Goal: Task Accomplishment & Management: Complete application form

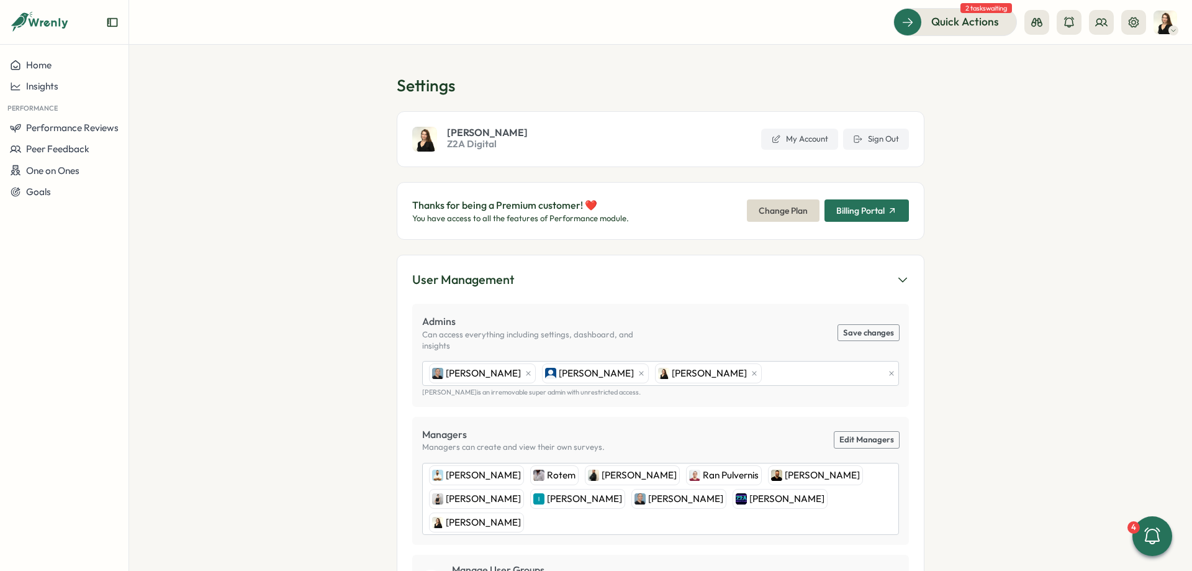
click at [56, 197] on div "Goals" at bounding box center [64, 191] width 109 height 11
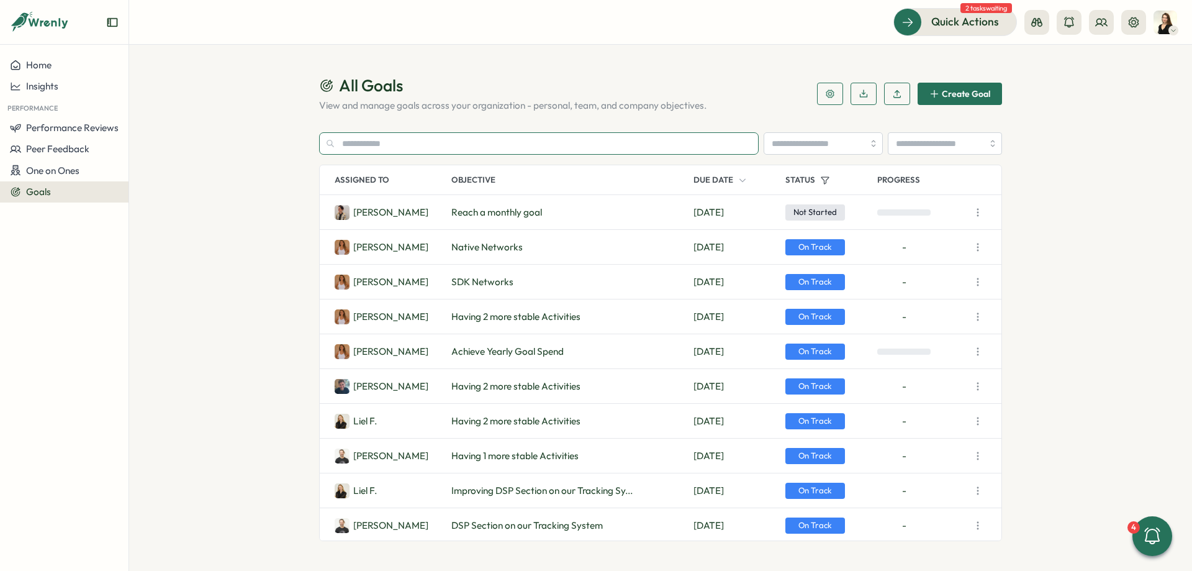
click at [454, 138] on input "text" at bounding box center [539, 143] width 440 height 22
paste input "**********"
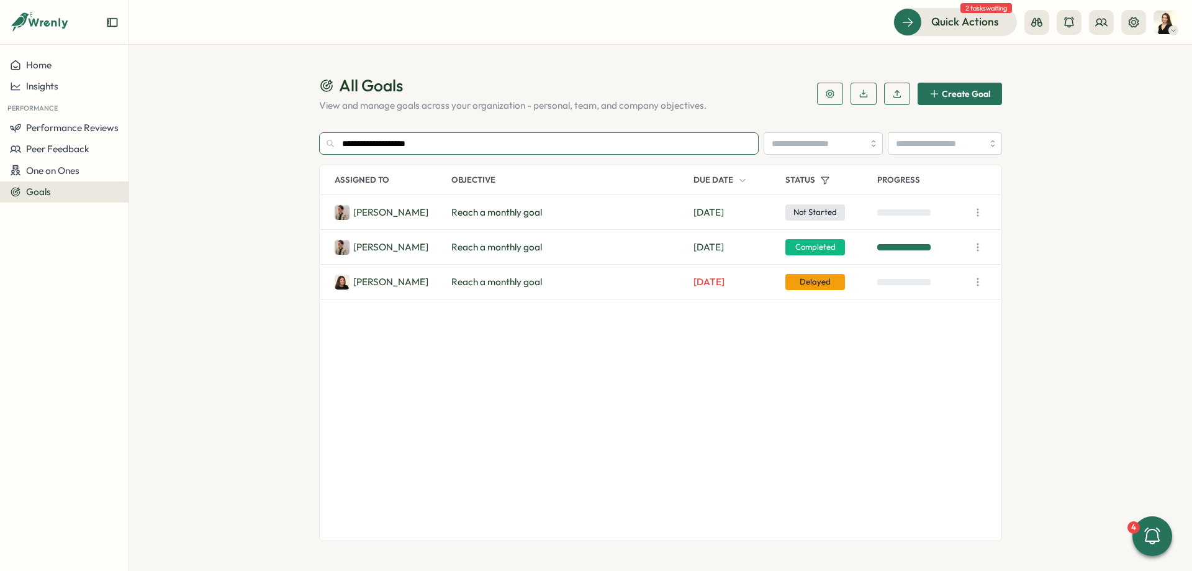
type input "**********"
click at [106, 131] on span "Performance Reviews" at bounding box center [72, 128] width 93 height 12
click at [155, 108] on div "Reviews" at bounding box center [180, 104] width 96 height 14
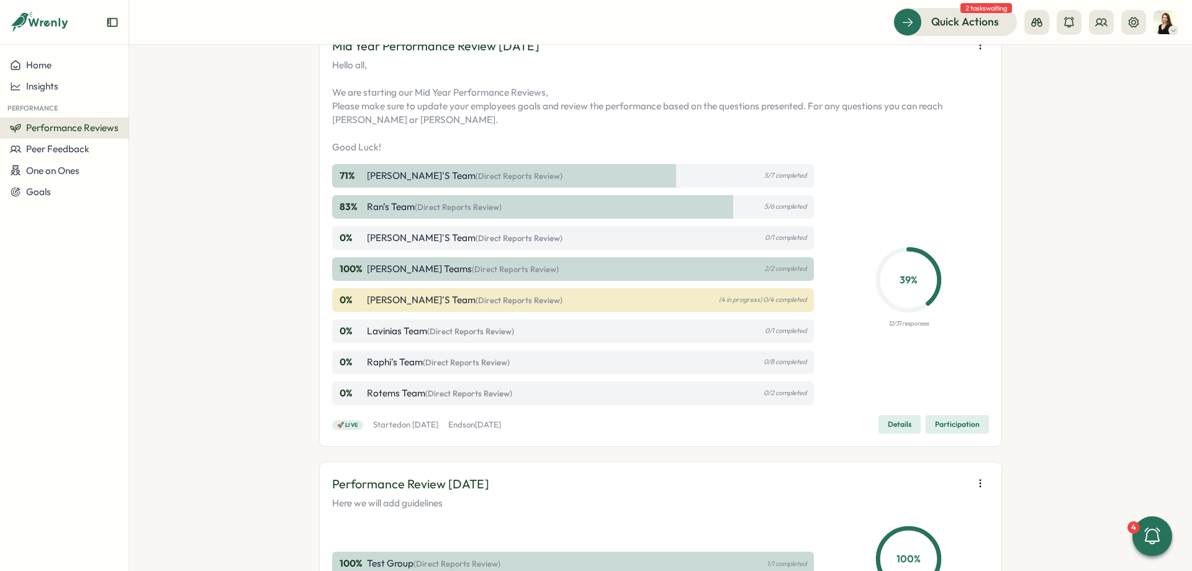
scroll to position [373, 0]
click at [954, 425] on span "Participation" at bounding box center [957, 423] width 45 height 17
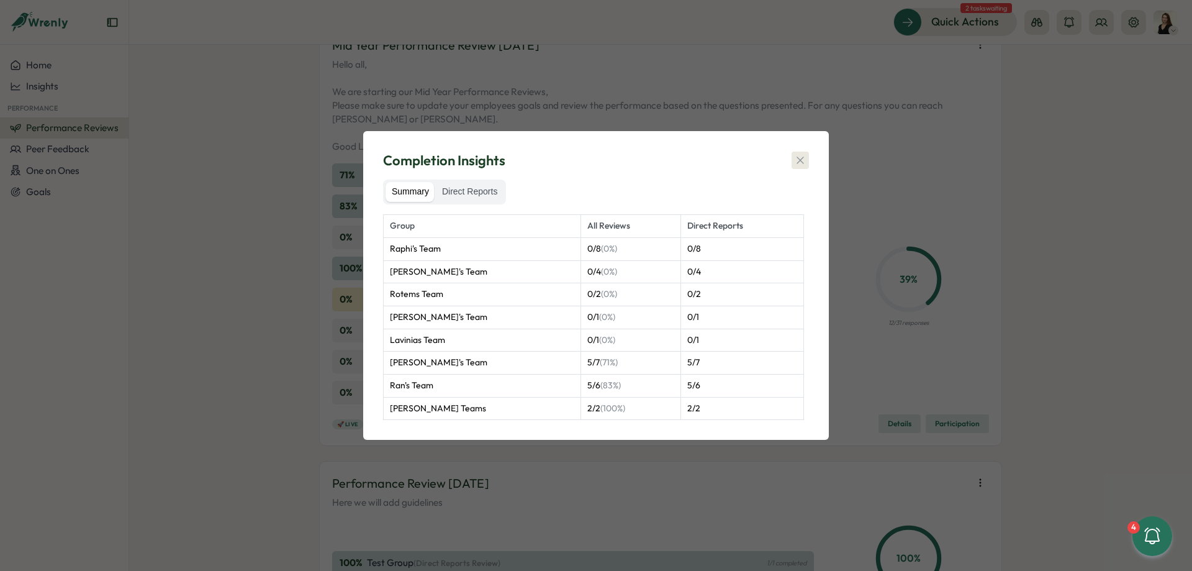
click at [796, 154] on icon "button" at bounding box center [800, 160] width 12 height 12
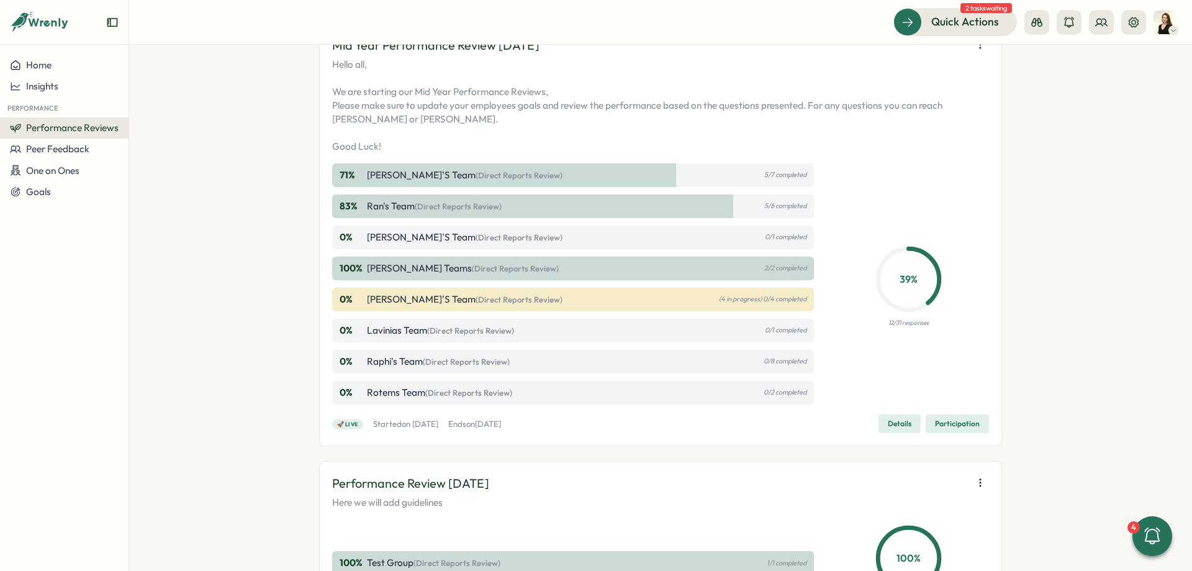
click at [897, 420] on span "Details" at bounding box center [900, 423] width 24 height 17
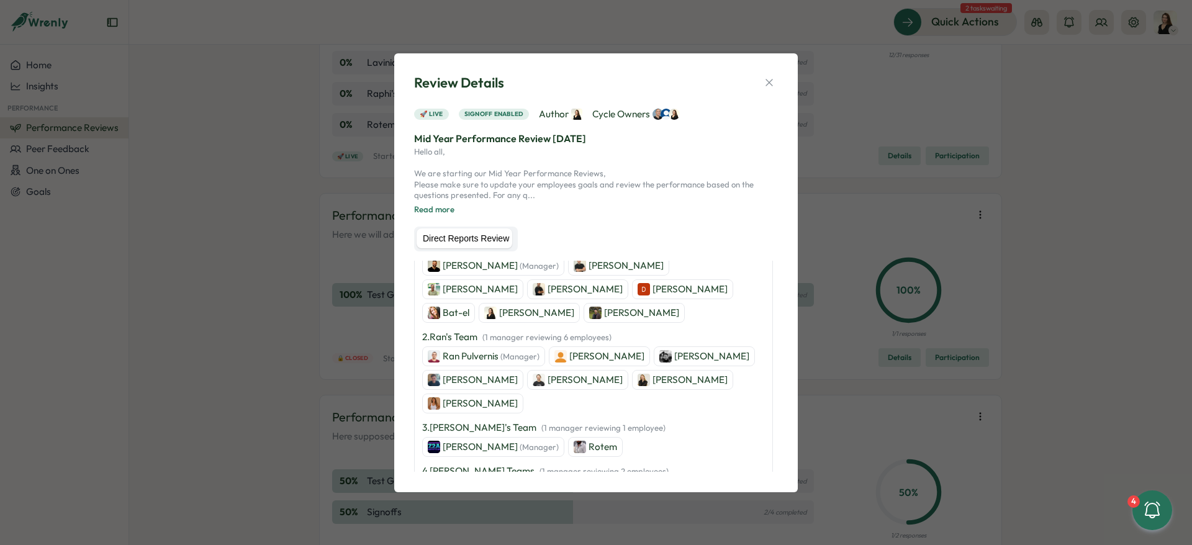
scroll to position [330, 0]
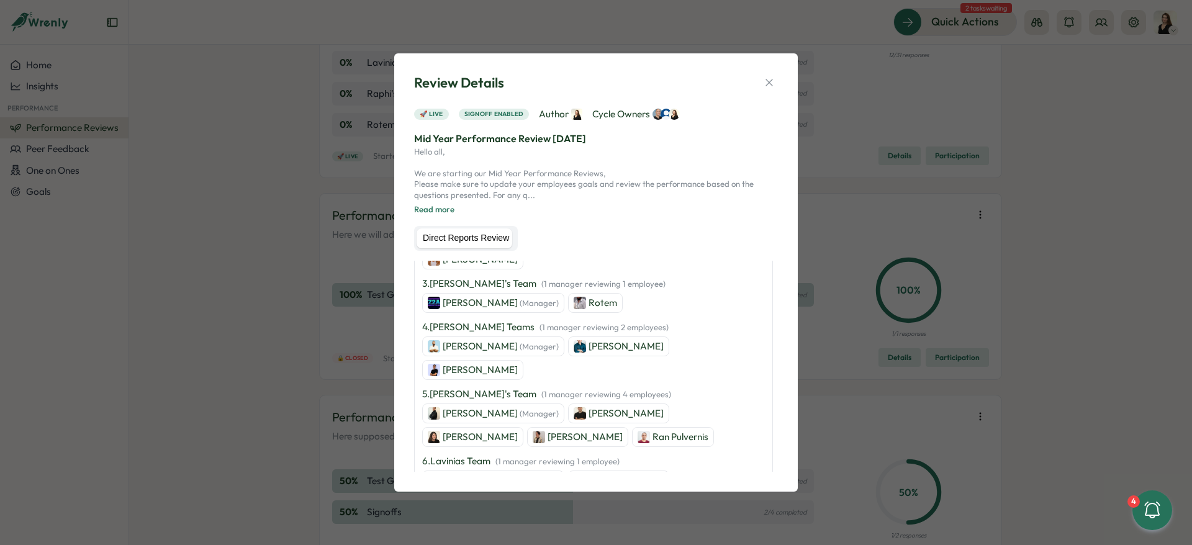
click at [765, 73] on div "Review Details" at bounding box center [596, 82] width 364 height 19
click at [766, 76] on button "button" at bounding box center [769, 82] width 17 height 17
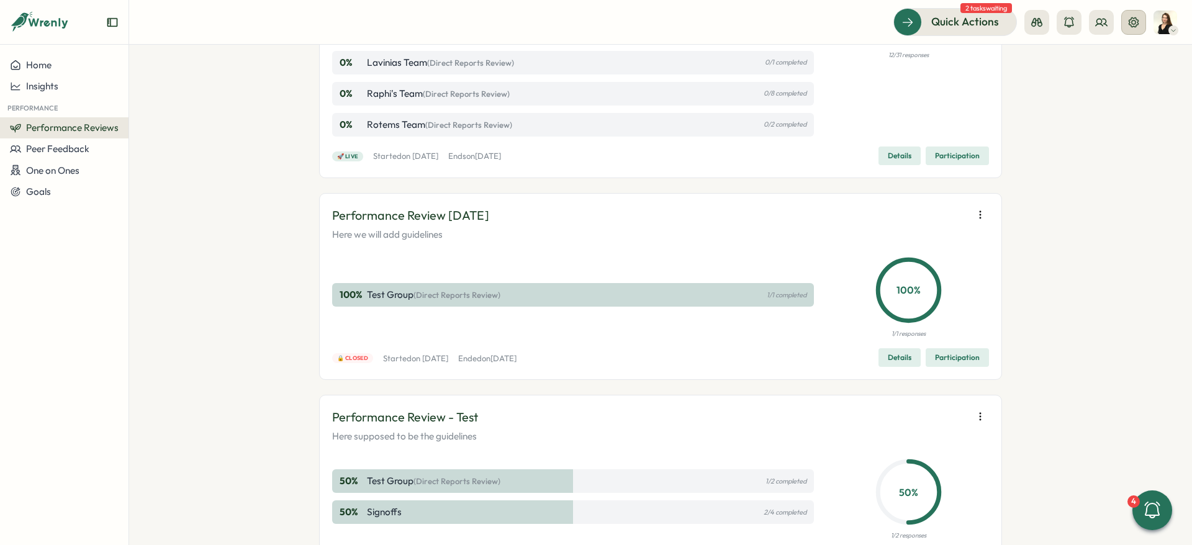
click at [1129, 22] on icon at bounding box center [1133, 22] width 12 height 12
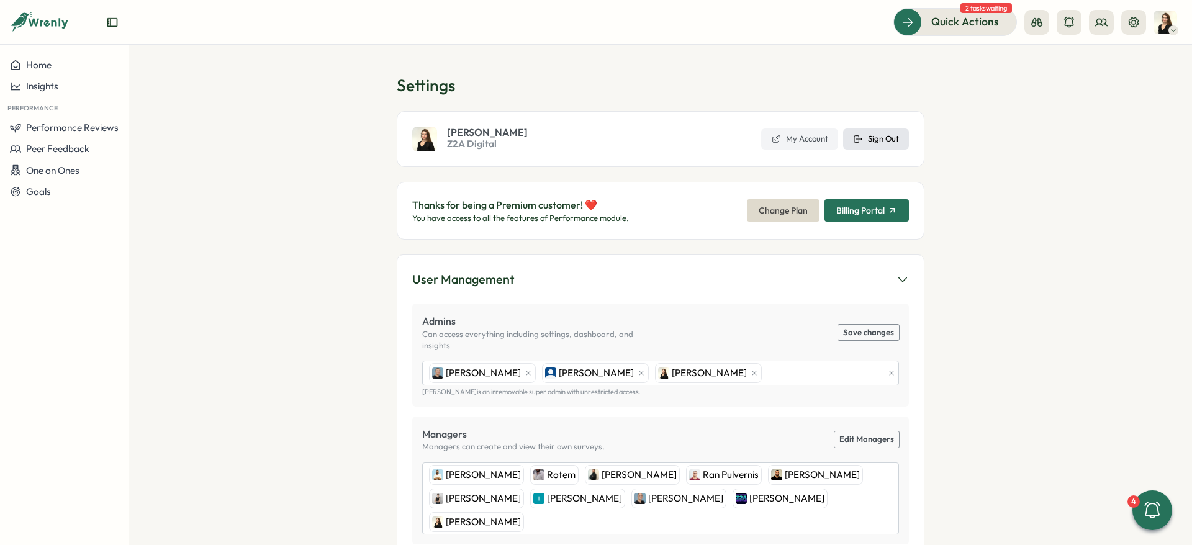
click at [862, 138] on icon at bounding box center [858, 139] width 10 height 10
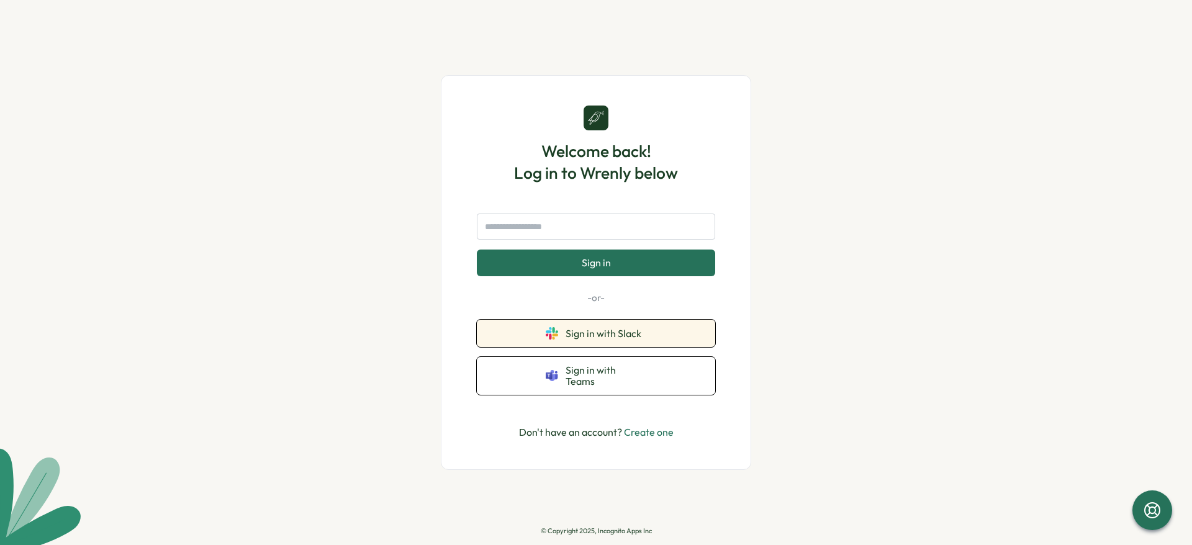
click at [599, 332] on button "Sign in with Slack" at bounding box center [596, 333] width 238 height 27
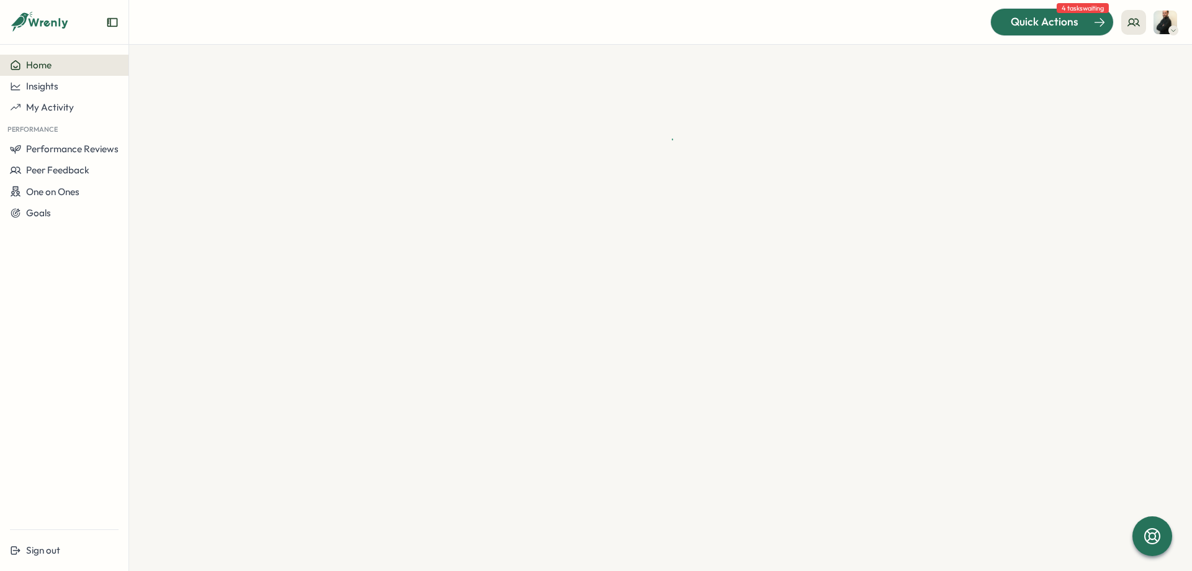
click at [1045, 15] on span "Quick Actions" at bounding box center [1045, 22] width 68 height 16
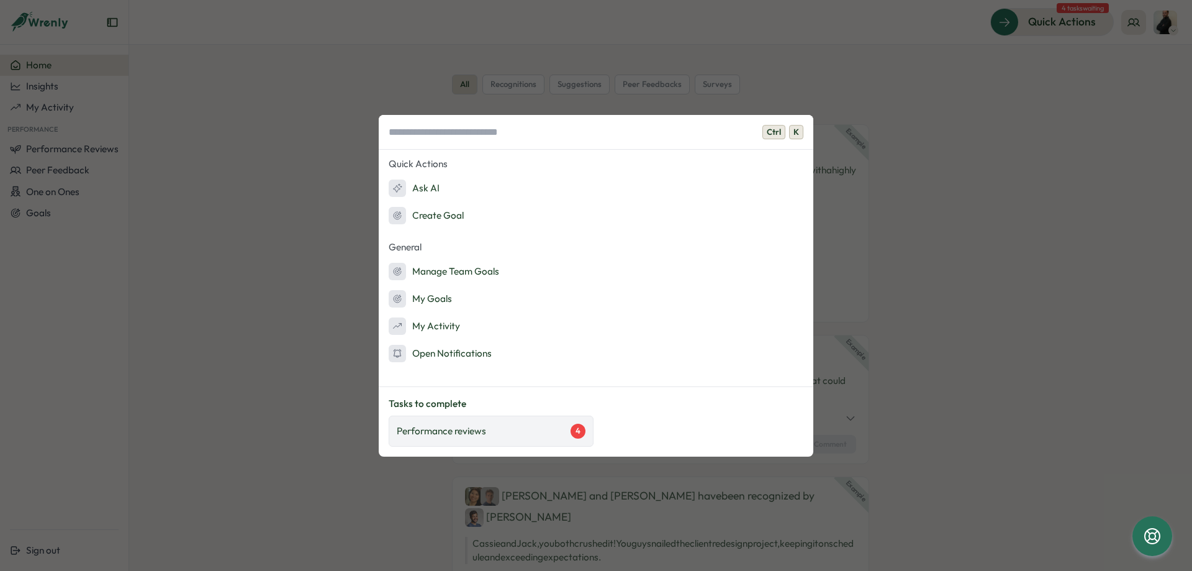
click at [497, 436] on div "Performance reviews 4" at bounding box center [491, 430] width 189 height 15
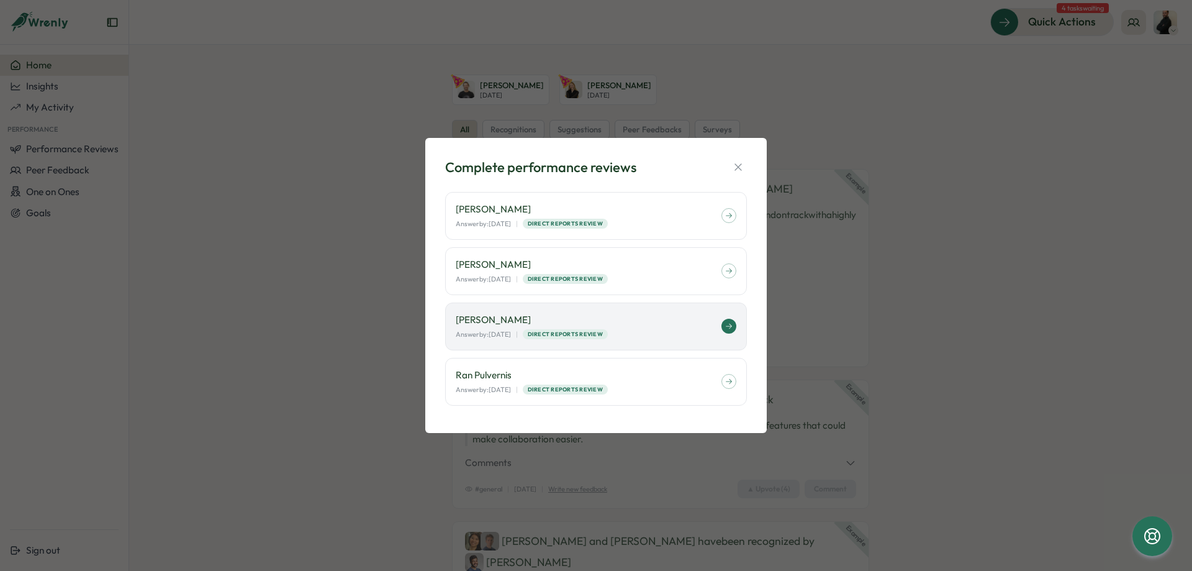
click at [517, 316] on p "[PERSON_NAME]" at bounding box center [589, 320] width 266 height 14
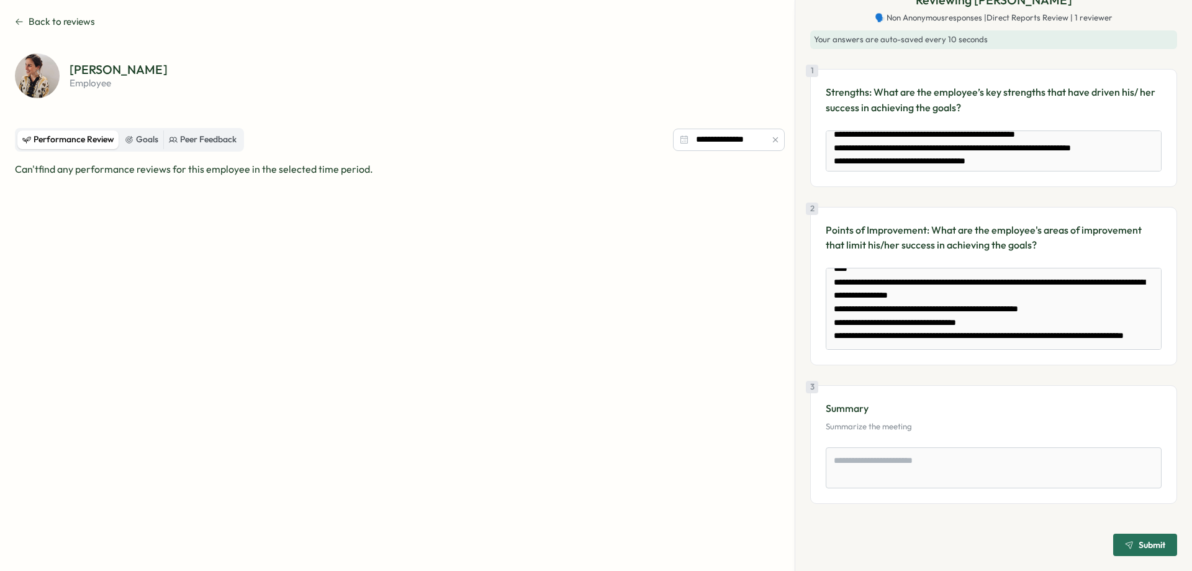
scroll to position [40, 0]
click at [147, 140] on div "Goals" at bounding box center [142, 140] width 34 height 14
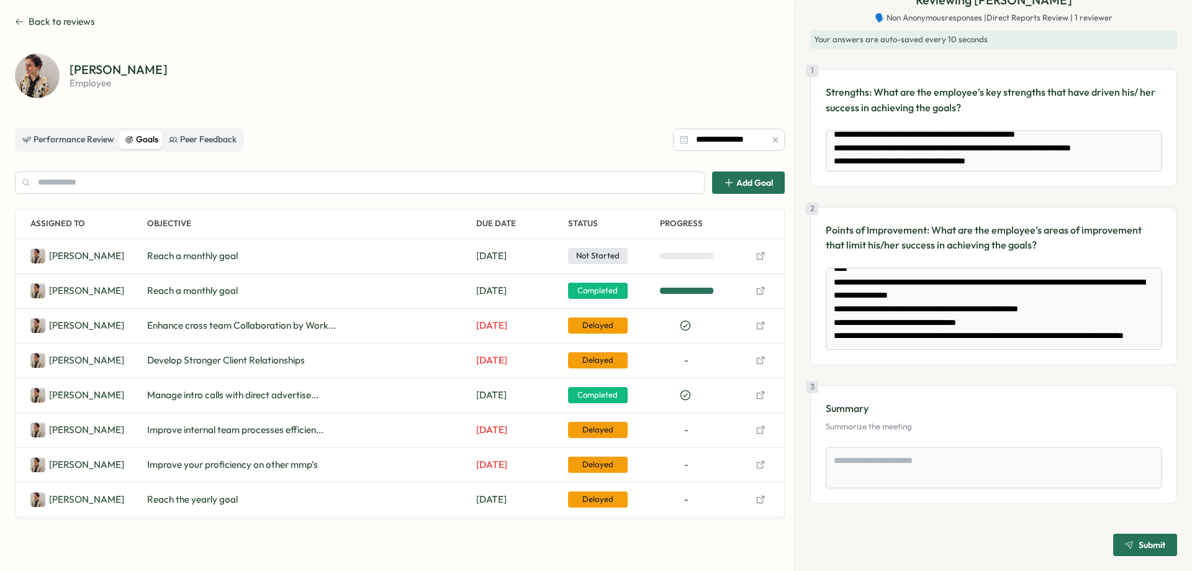
click at [85, 22] on span "Back to reviews" at bounding box center [62, 22] width 66 height 14
